Goal: Information Seeking & Learning: Learn about a topic

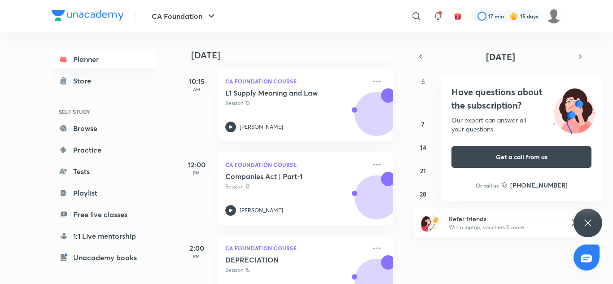
scroll to position [149, 2]
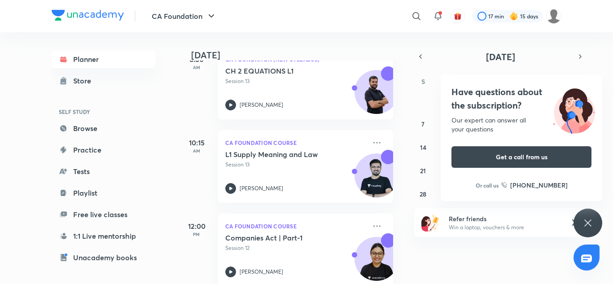
click at [579, 226] on div "Have questions about the subscription? Our expert can answer all your questions…" at bounding box center [587, 223] width 29 height 29
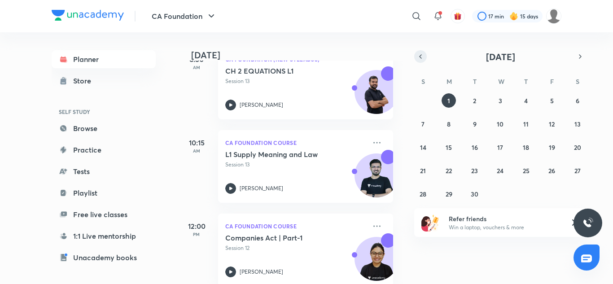
click at [425, 61] on button "button" at bounding box center [420, 56] width 13 height 13
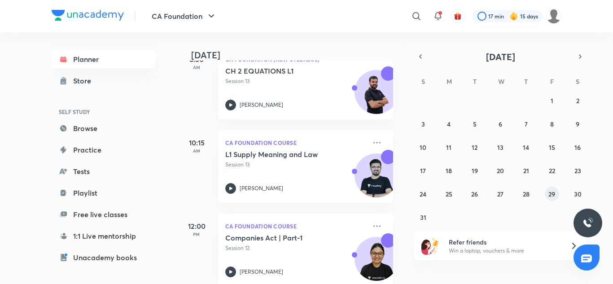
click at [548, 196] on abbr "29" at bounding box center [551, 194] width 7 height 9
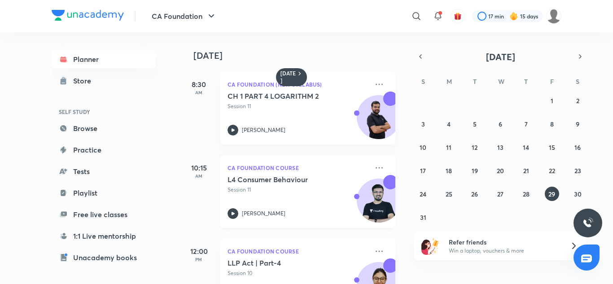
scroll to position [136, 0]
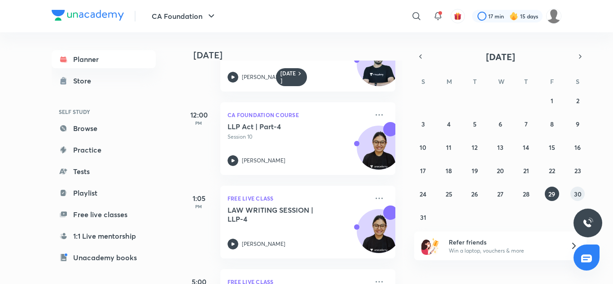
click at [576, 196] on abbr "30" at bounding box center [578, 194] width 8 height 9
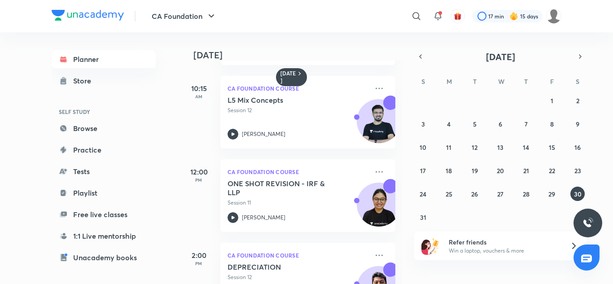
scroll to position [78, 0]
click at [311, 183] on h5 "ONE SHOT REVISION - IRF & LLP" at bounding box center [283, 189] width 112 height 18
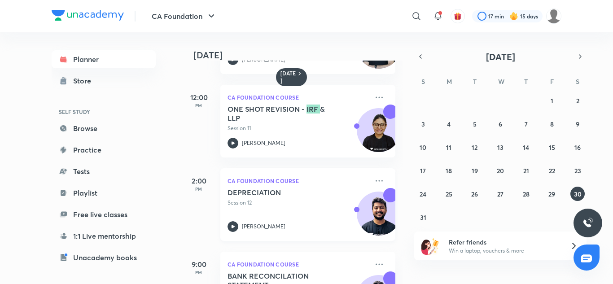
scroll to position [208, 0]
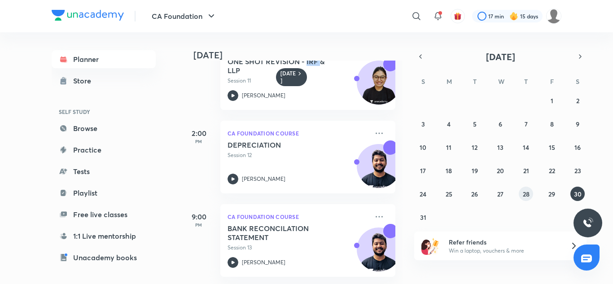
click at [523, 194] on abbr "28" at bounding box center [525, 194] width 7 height 9
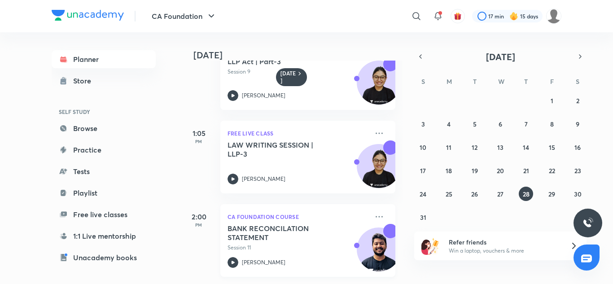
click at [282, 243] on p "Session 11" at bounding box center [297, 247] width 141 height 8
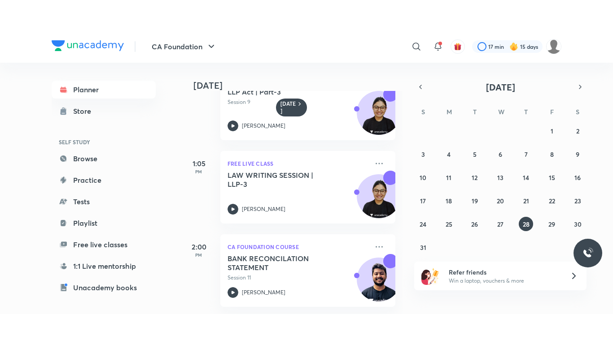
scroll to position [148, 0]
